Goal: Entertainment & Leisure: Consume media (video, audio)

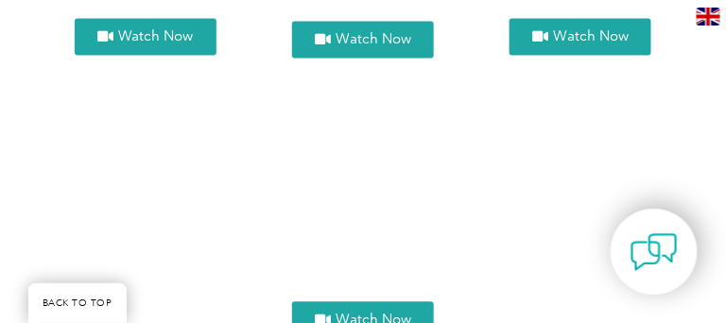
scroll to position [1945, 0]
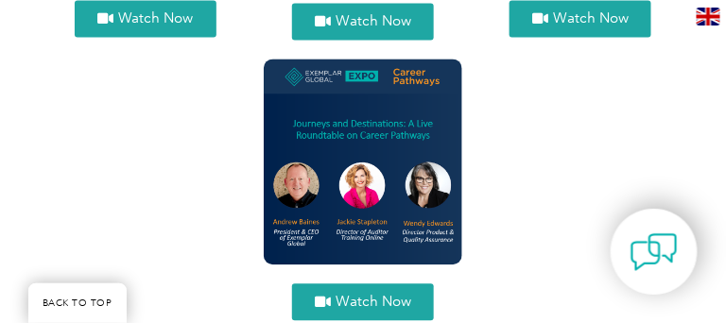
click at [354, 284] on link "Watch Now" at bounding box center [363, 302] width 142 height 37
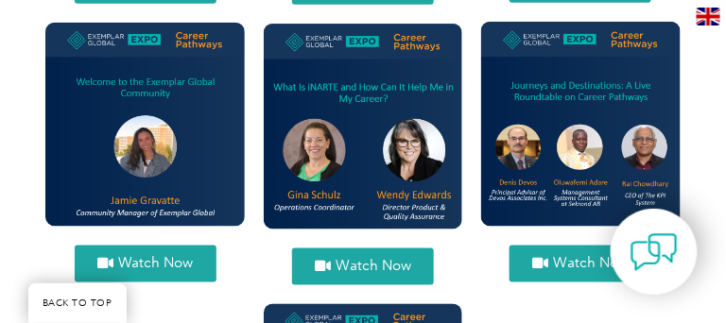
scroll to position [1675, 0]
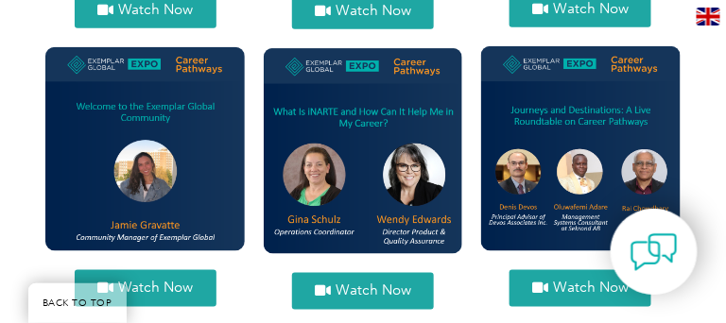
click at [561, 282] on span "Watch Now" at bounding box center [591, 289] width 76 height 14
click at [651, 81] on img at bounding box center [580, 148] width 199 height 205
click at [590, 282] on span "Watch Now" at bounding box center [591, 289] width 76 height 14
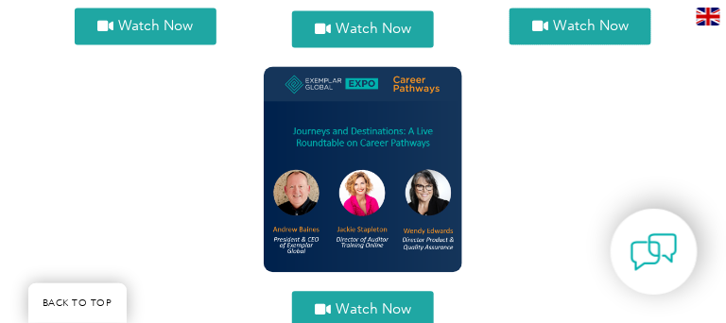
scroll to position [1945, 0]
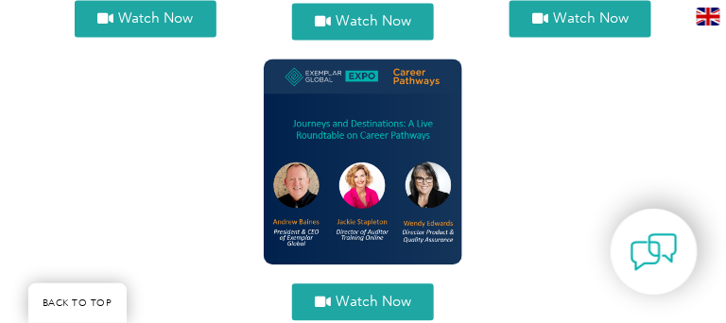
click at [372, 295] on span "Watch Now" at bounding box center [374, 302] width 76 height 14
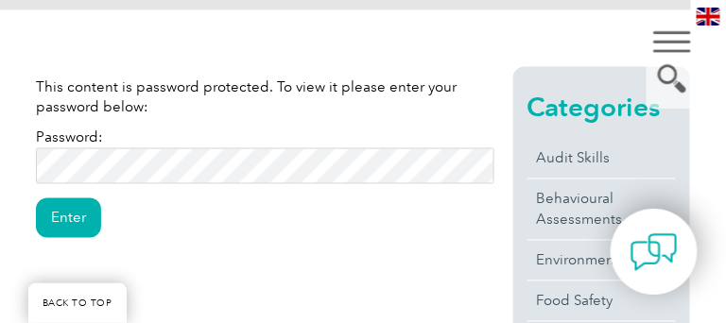
scroll to position [594, 0]
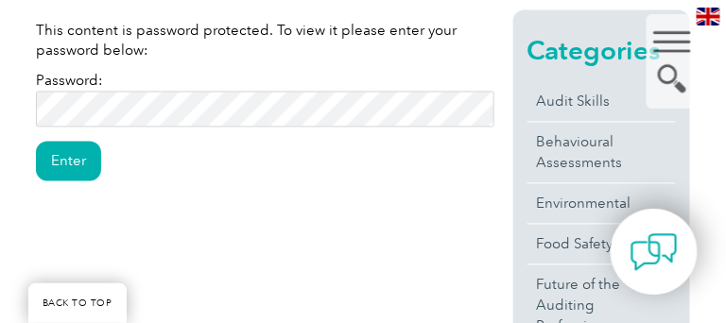
drag, startPoint x: 183, startPoint y: 53, endPoint x: 202, endPoint y: 80, distance: 33.3
click at [180, 51] on p "This content is password protected. To view it please enter your password below:" at bounding box center [265, 41] width 458 height 42
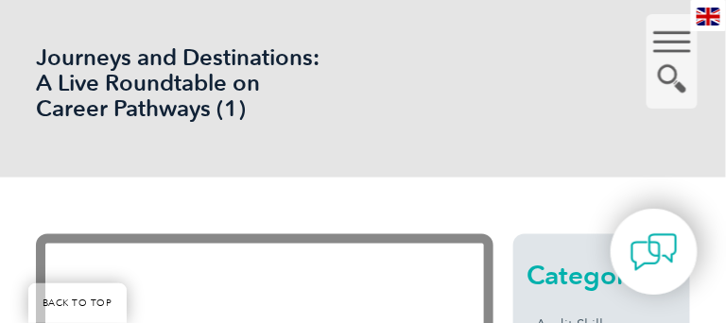
scroll to position [216, 0]
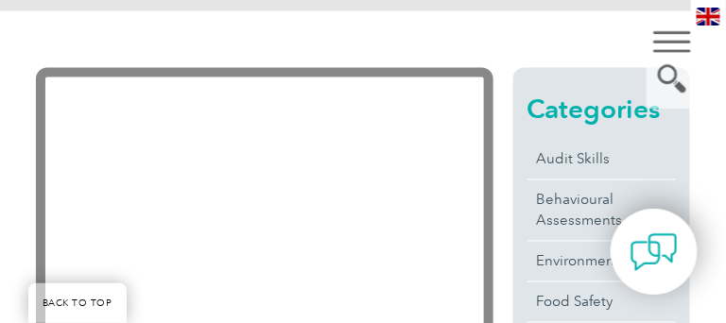
scroll to position [323, 0]
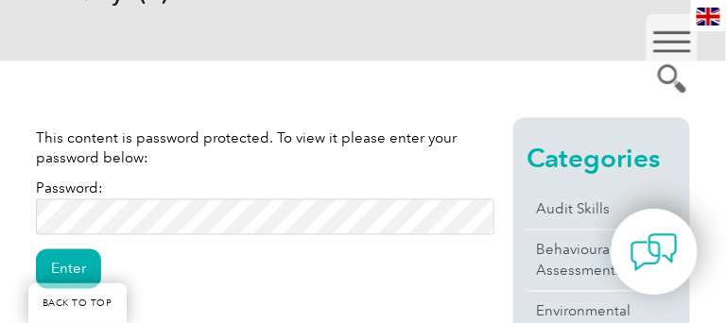
scroll to position [594, 0]
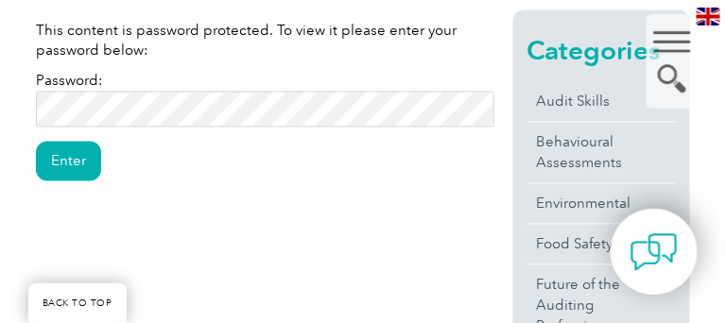
click at [36, 142] on input "Enter" at bounding box center [68, 162] width 65 height 40
drag, startPoint x: 70, startPoint y: 170, endPoint x: 67, endPoint y: 183, distance: 12.6
click at [67, 183] on div "This content is password protected. To view it please enter your password below…" at bounding box center [265, 98] width 458 height 176
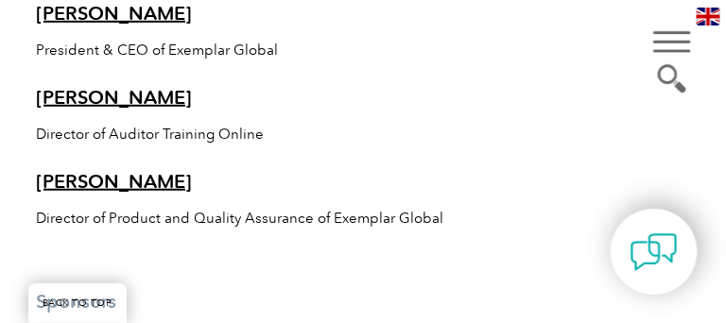
scroll to position [1350, 0]
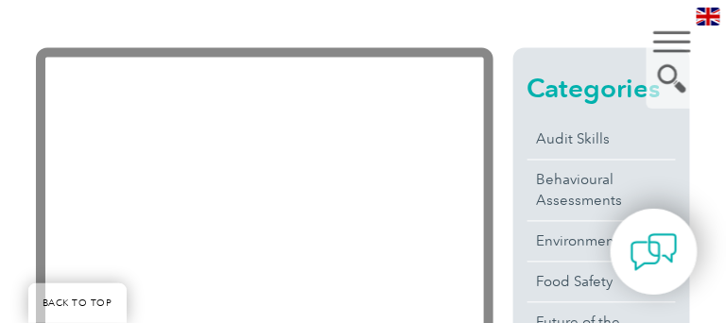
scroll to position [540, 0]
